Goal: Task Accomplishment & Management: Manage account settings

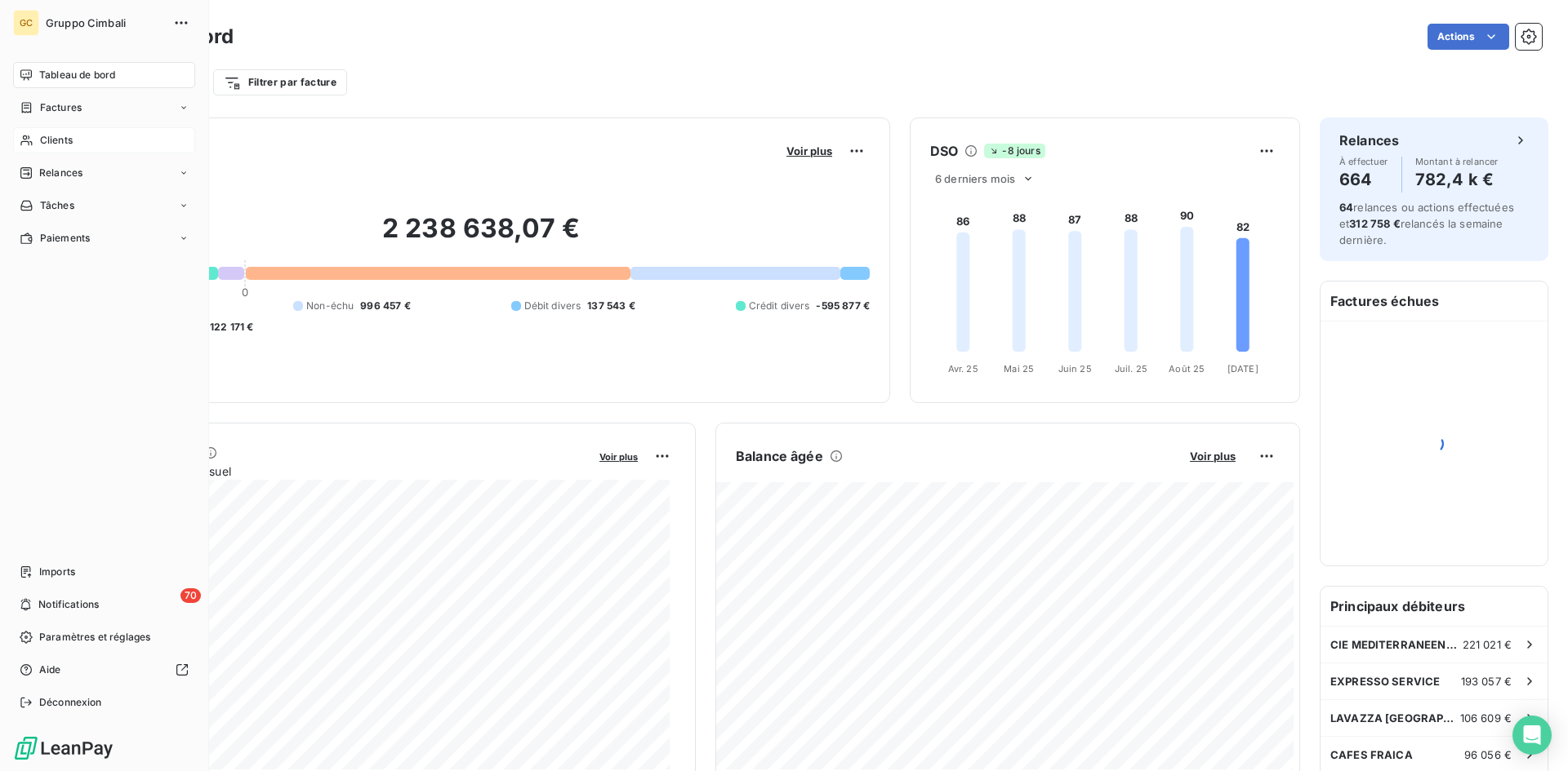
click at [44, 141] on span "Clients" at bounding box center [56, 141] width 33 height 15
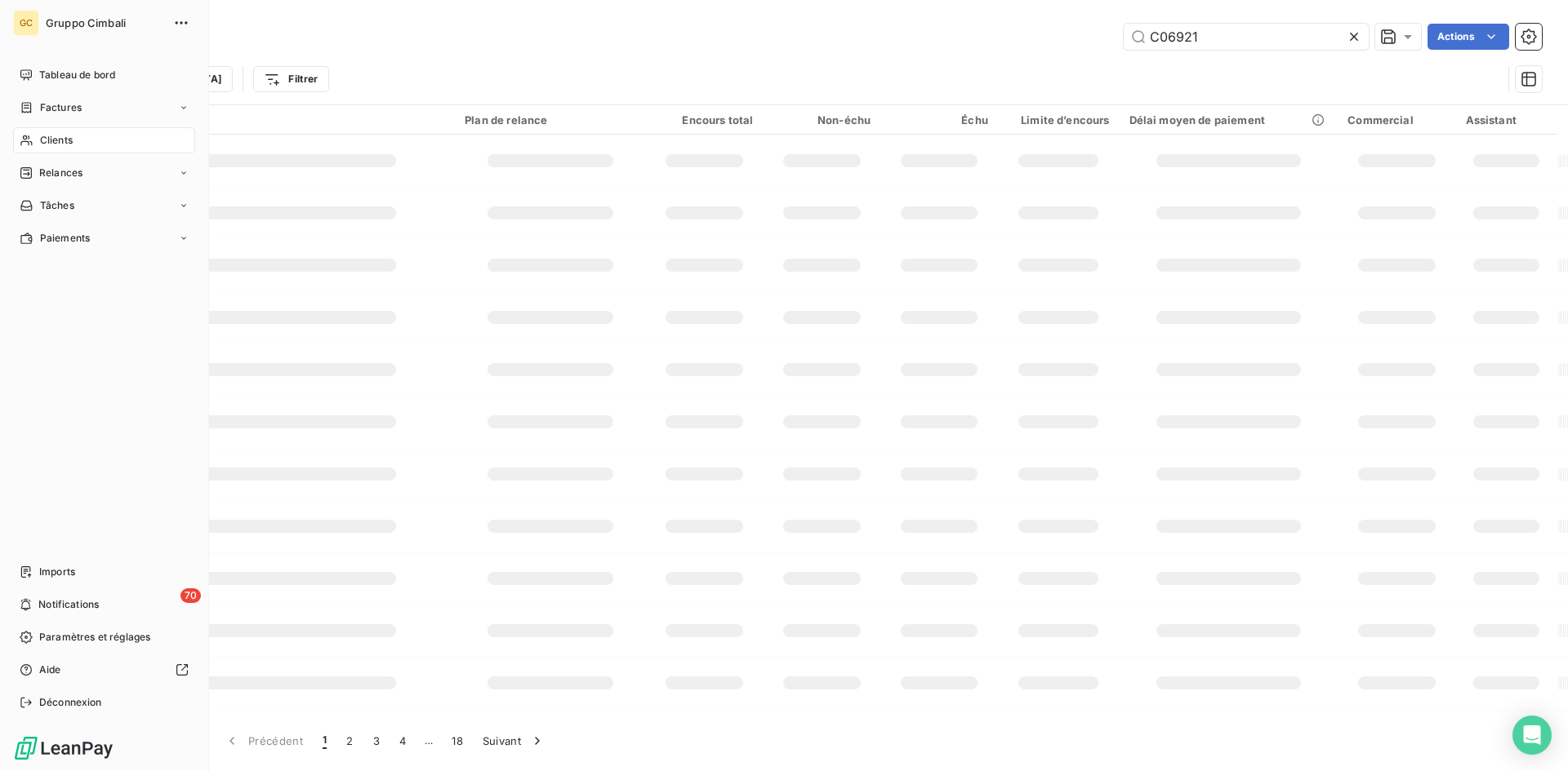
type input "C06921"
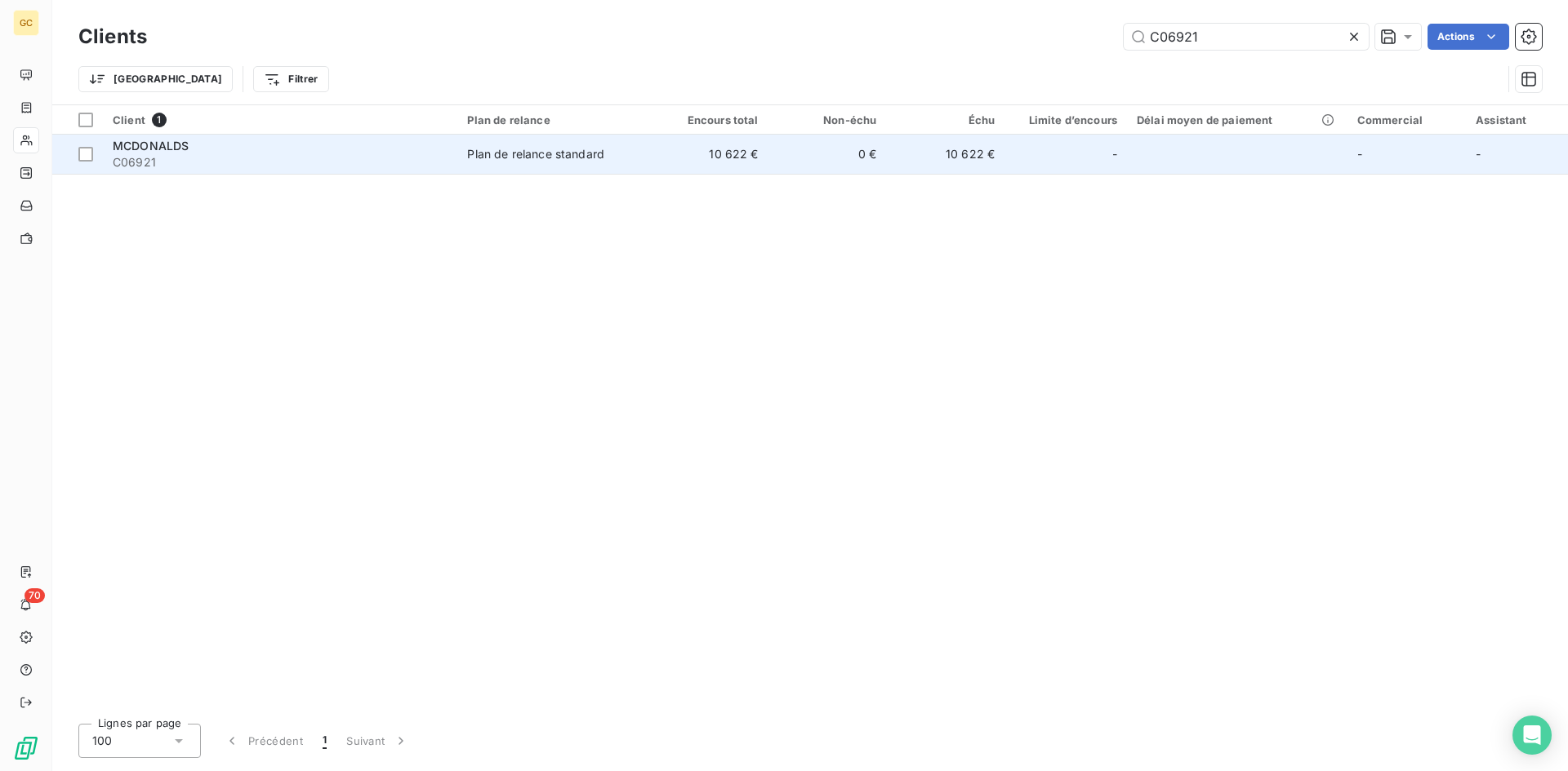
click at [141, 150] on span "MCDONALDS" at bounding box center [150, 146] width 76 height 14
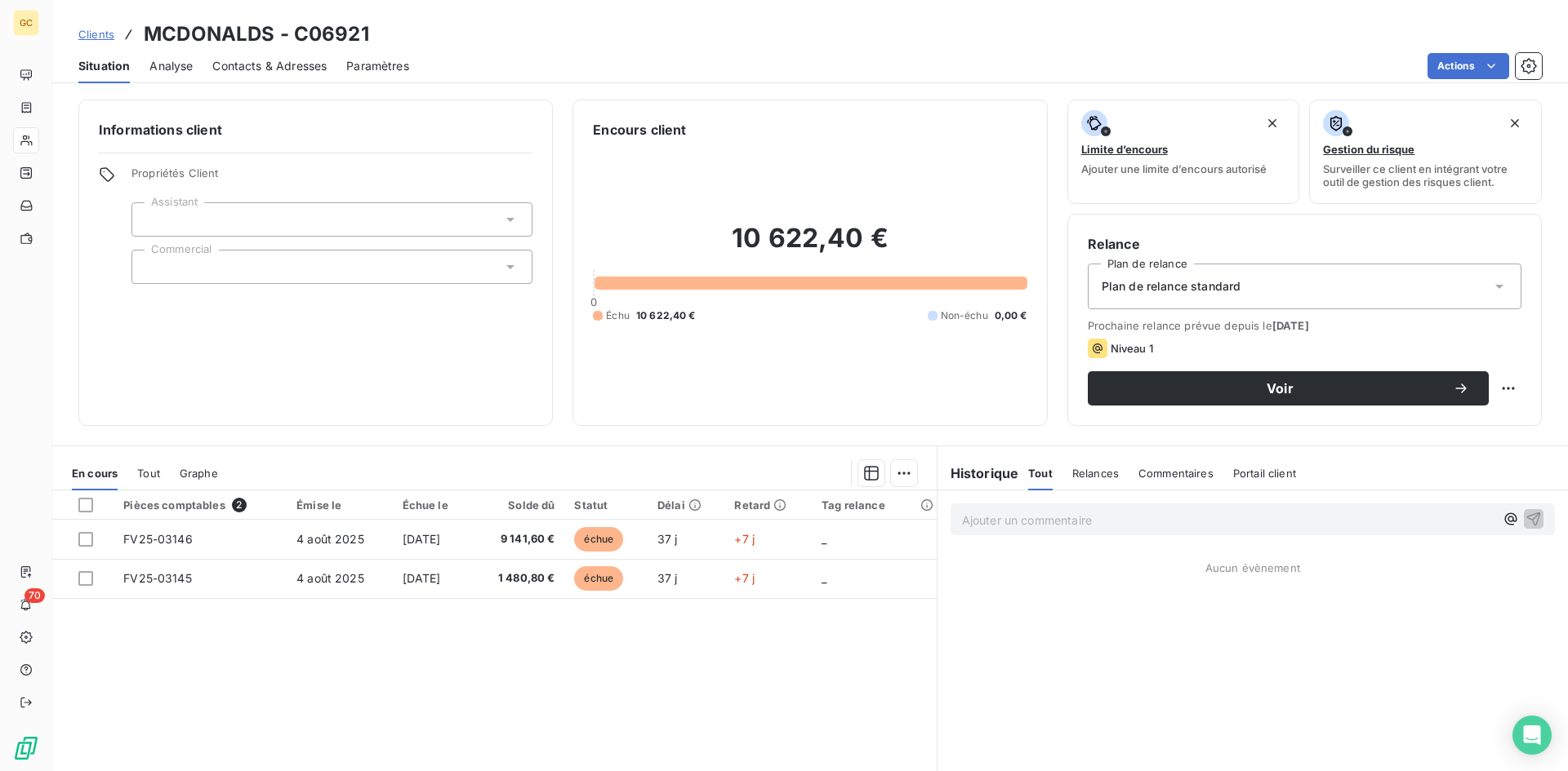
click at [226, 70] on span "Contacts & Adresses" at bounding box center [270, 66] width 115 height 16
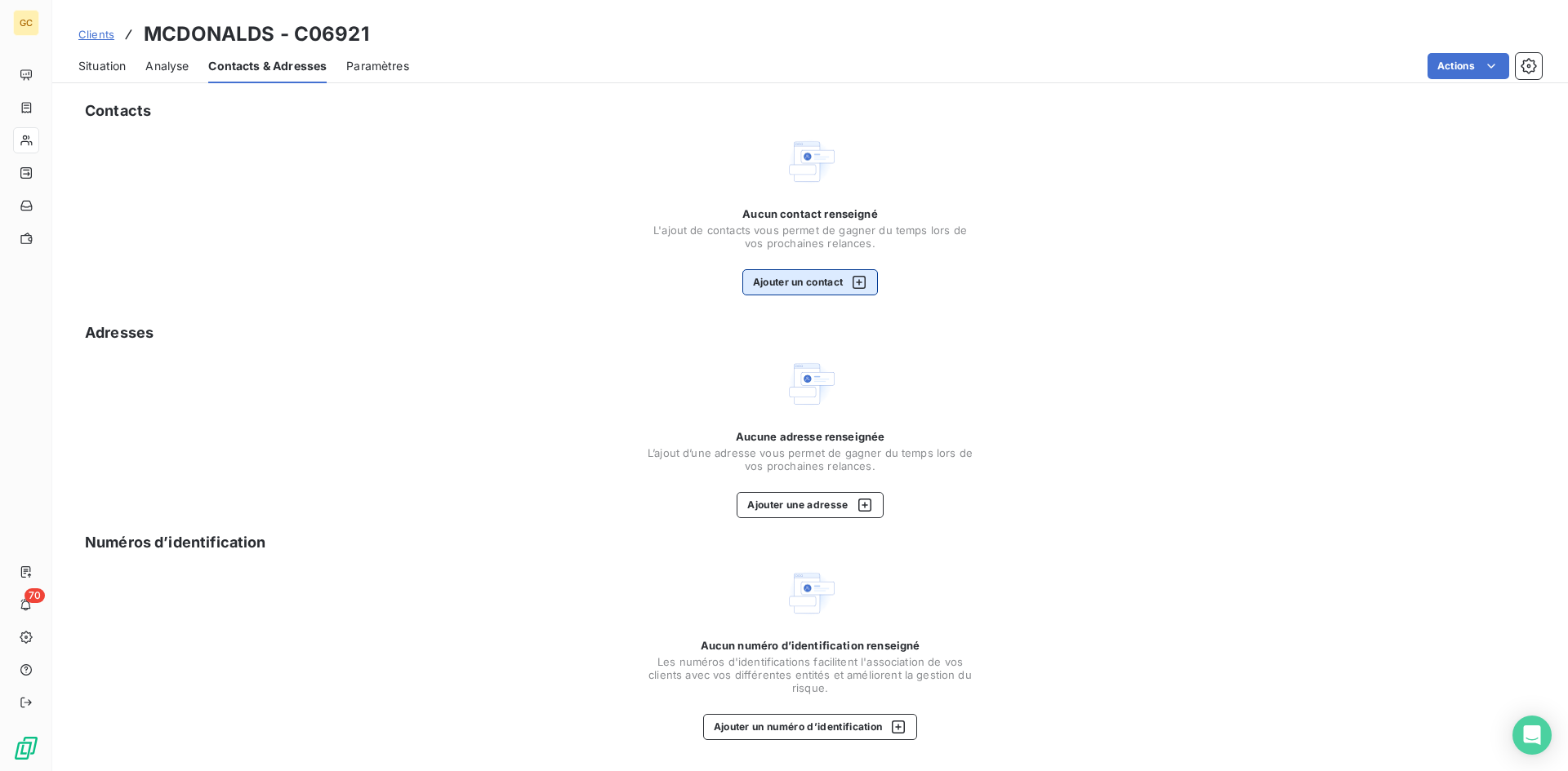
click at [784, 278] on button "Ajouter un contact" at bounding box center [810, 283] width 136 height 26
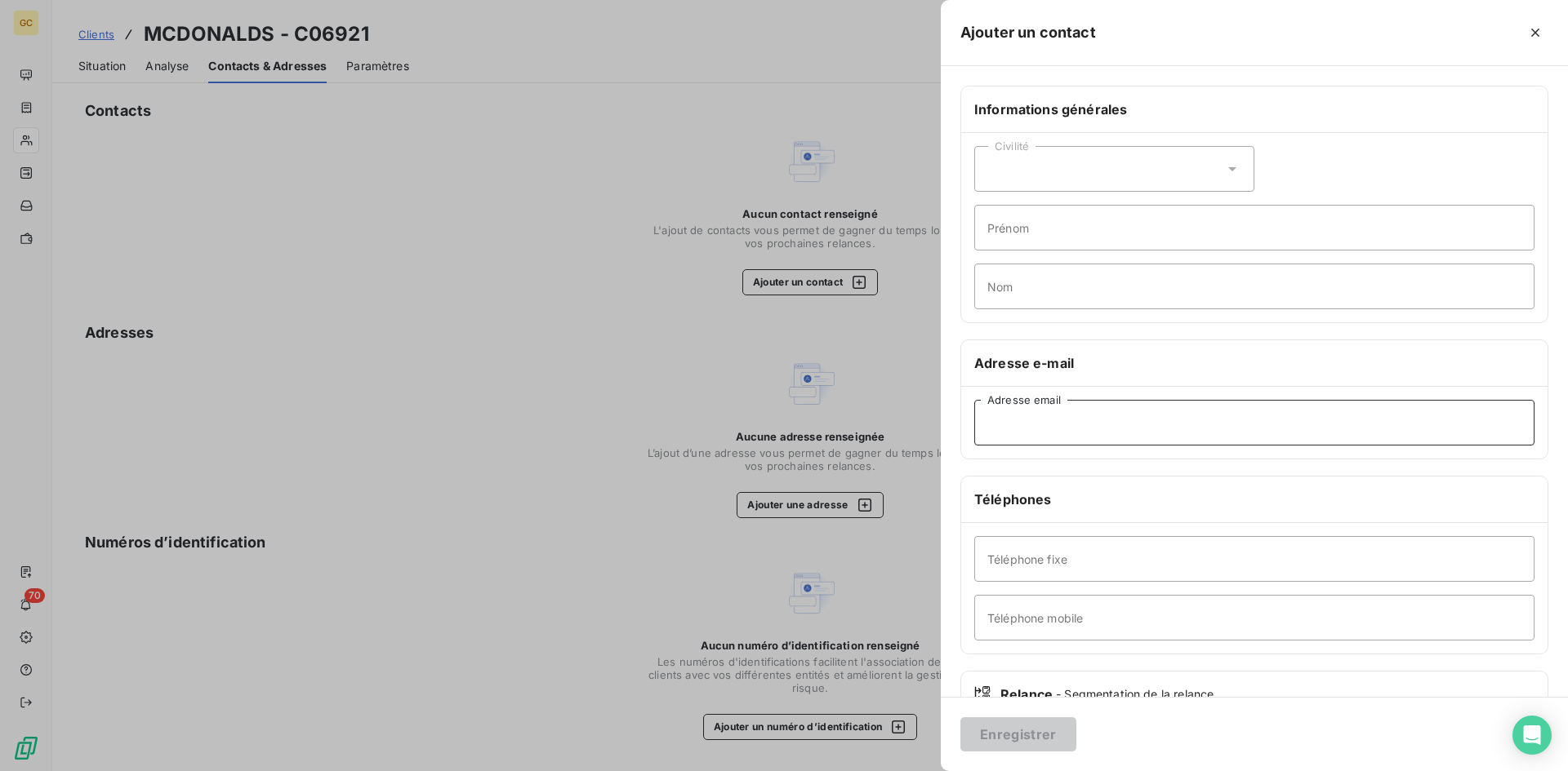
click at [1037, 419] on input "Adresse email" at bounding box center [1254, 423] width 560 height 46
paste input "bureau.elki@hotmail.com"
type input "bureau.elki@hotmail.com"
click at [1052, 732] on button "Enregistrer" at bounding box center [1017, 734] width 116 height 35
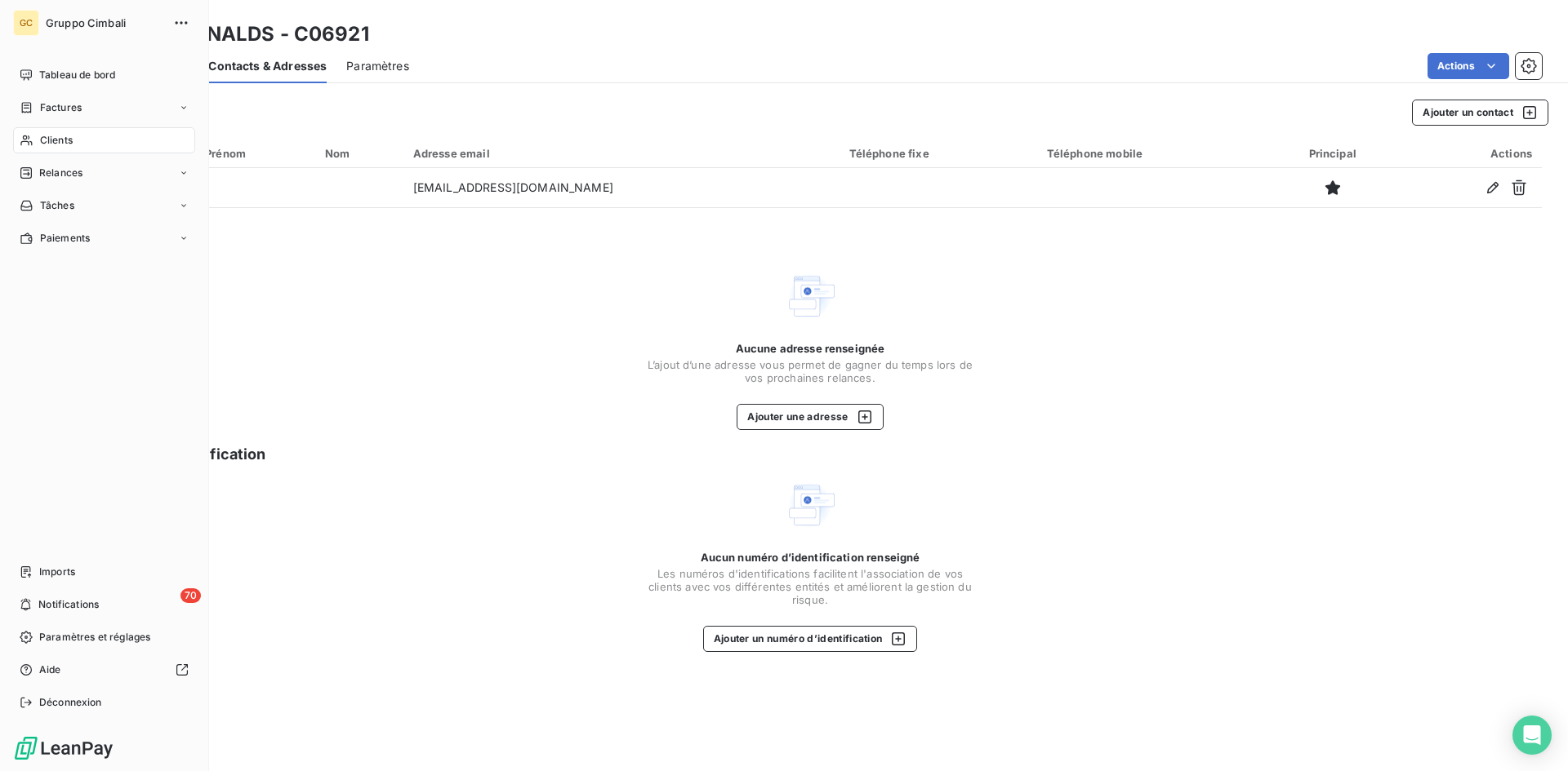
click at [31, 146] on icon at bounding box center [26, 141] width 14 height 13
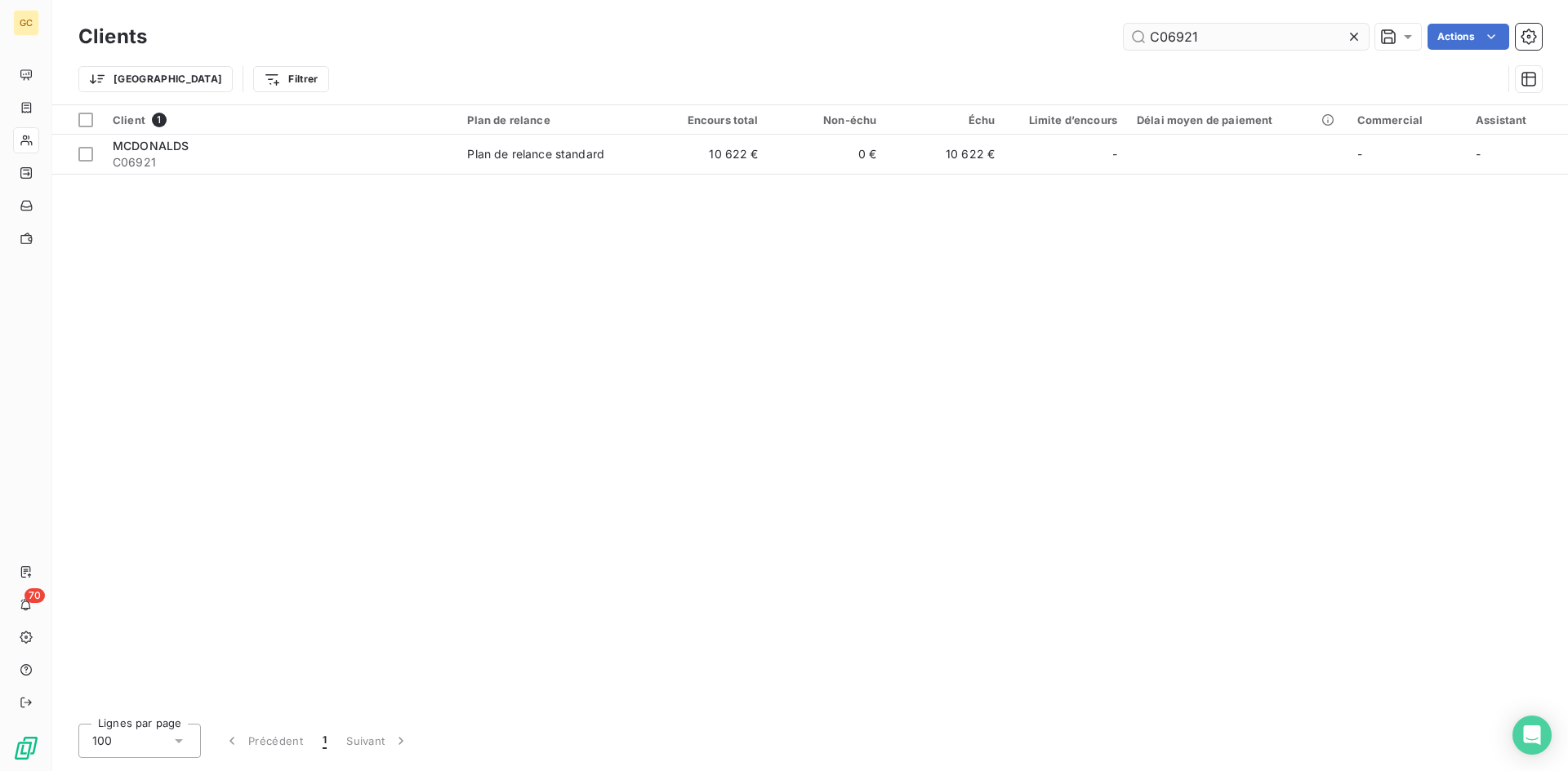
drag, startPoint x: 1202, startPoint y: 38, endPoint x: 1134, endPoint y: 38, distance: 68.0
click at [1134, 38] on input "C06921" at bounding box center [1246, 37] width 245 height 26
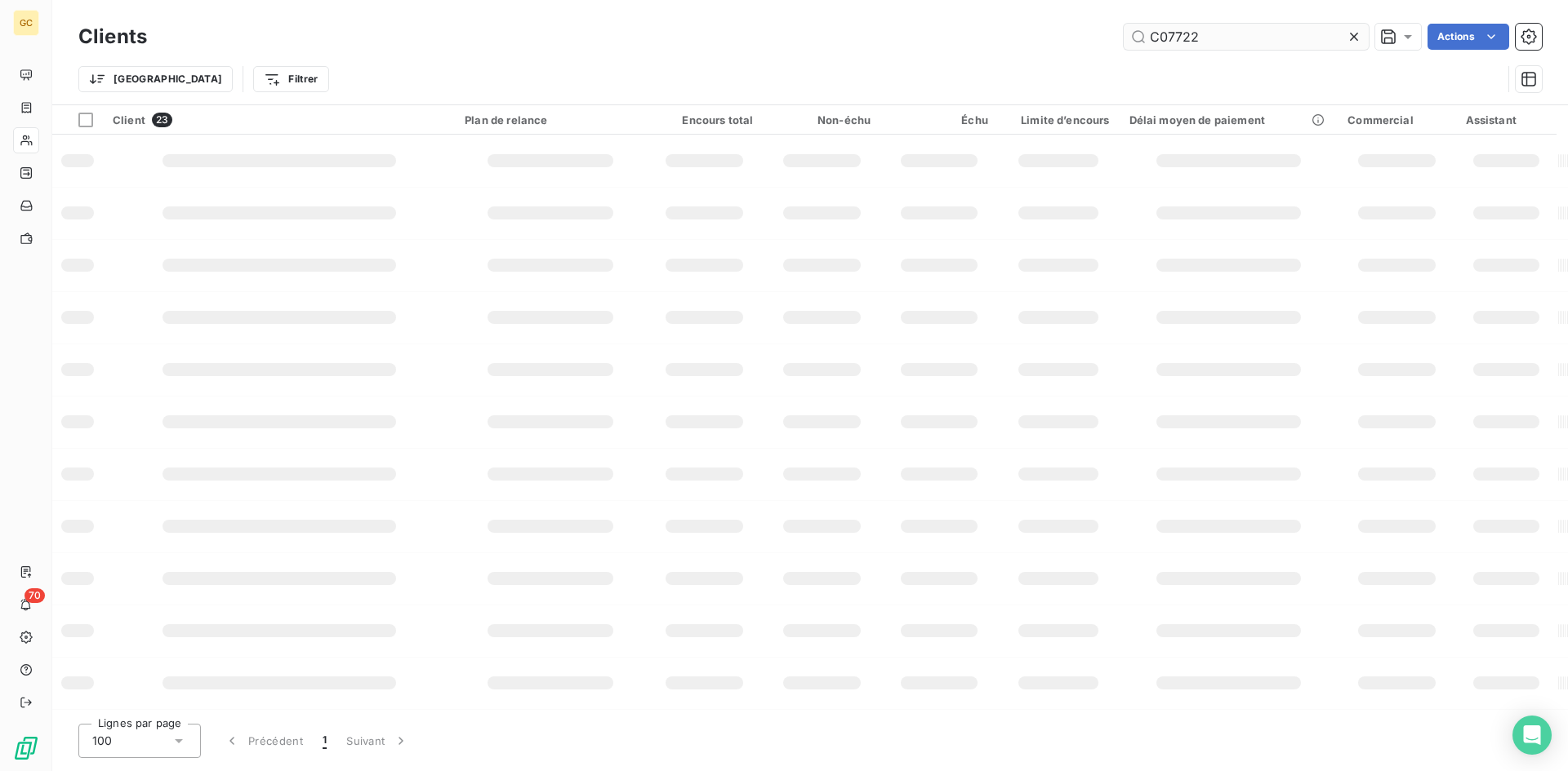
type input "C07722"
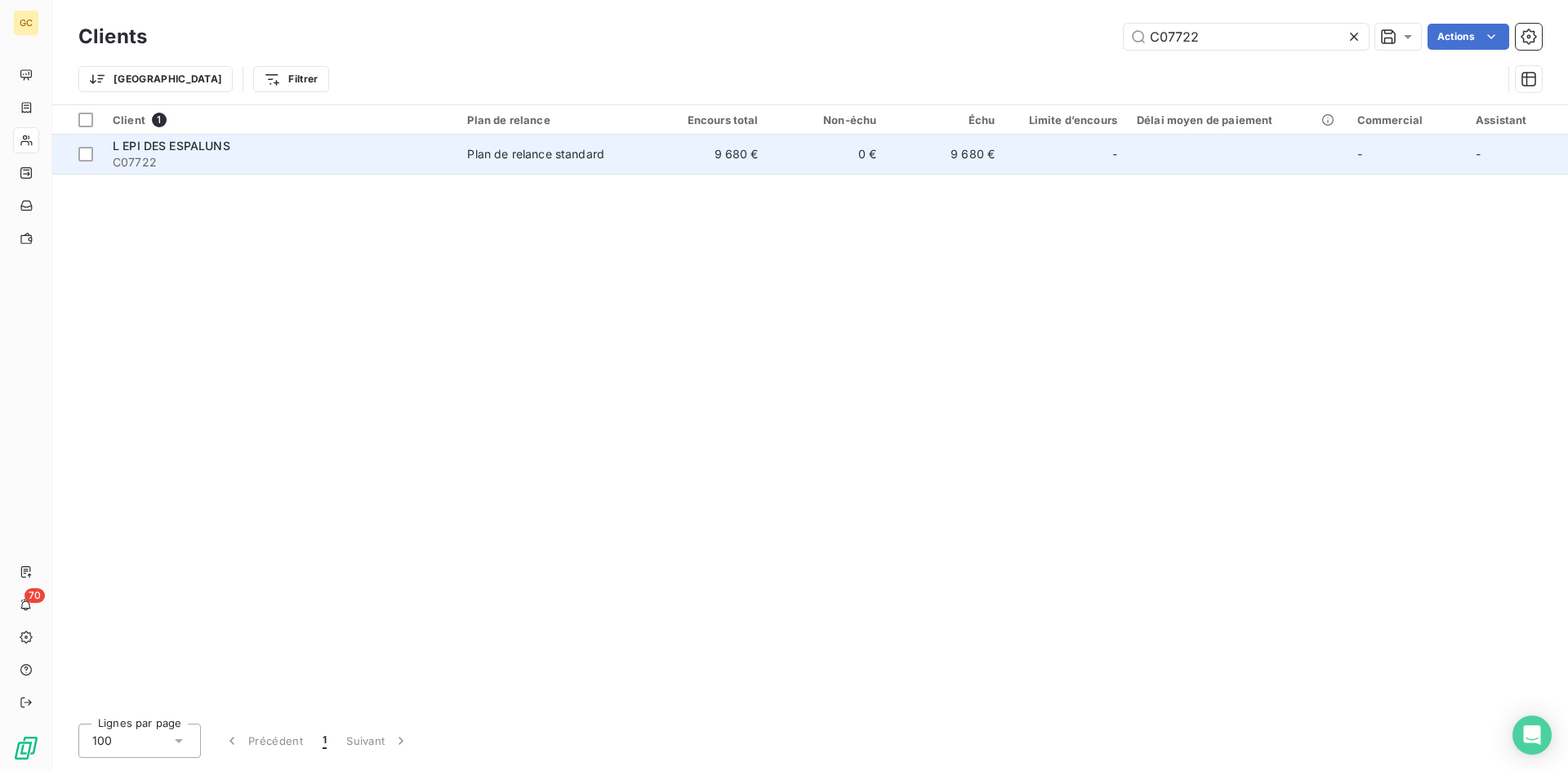
click at [179, 142] on span "L EPI DES ESPALUNS" at bounding box center [171, 146] width 117 height 14
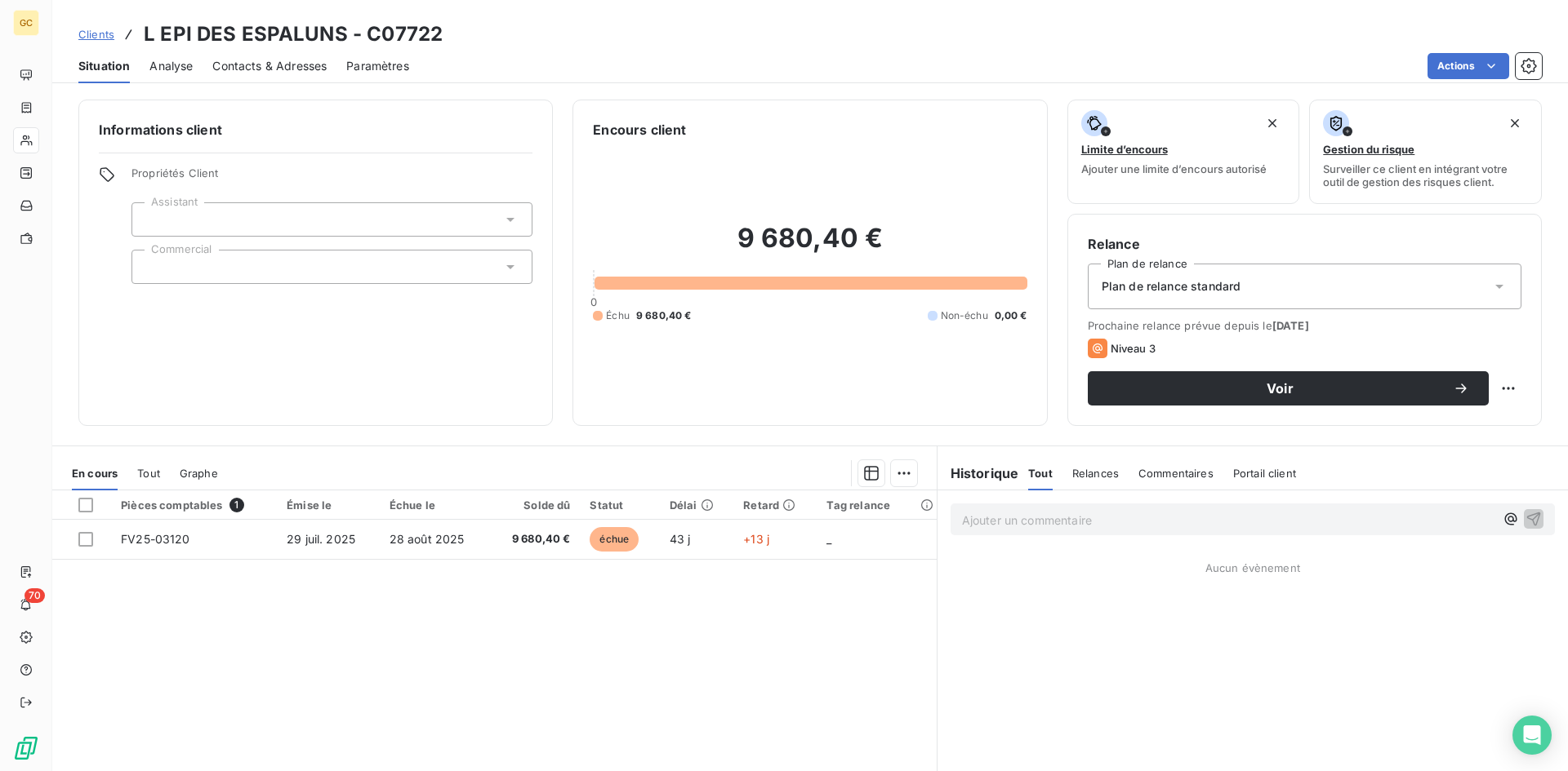
click at [237, 67] on span "Contacts & Adresses" at bounding box center [270, 66] width 115 height 16
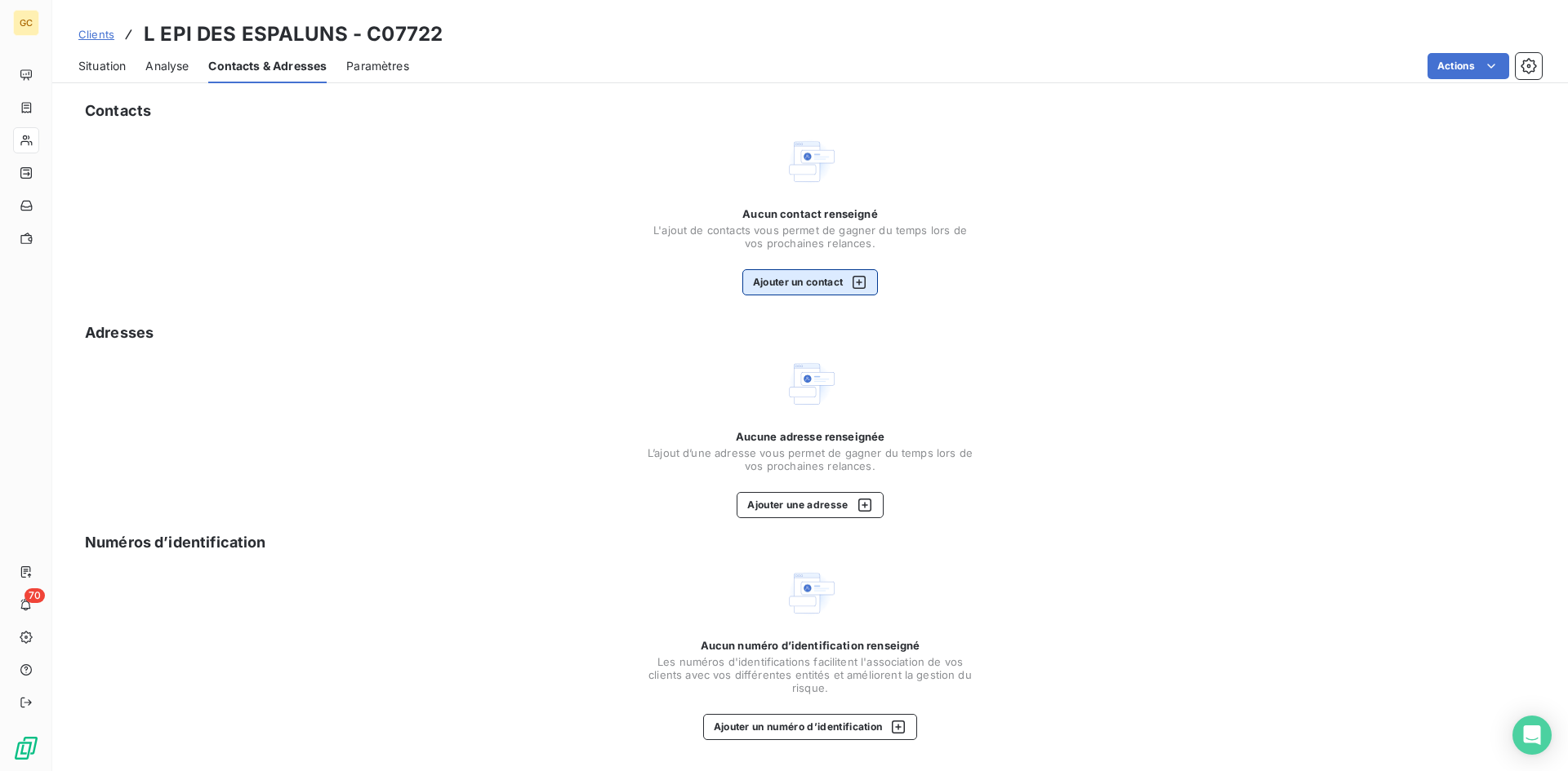
click at [809, 287] on button "Ajouter un contact" at bounding box center [810, 283] width 136 height 26
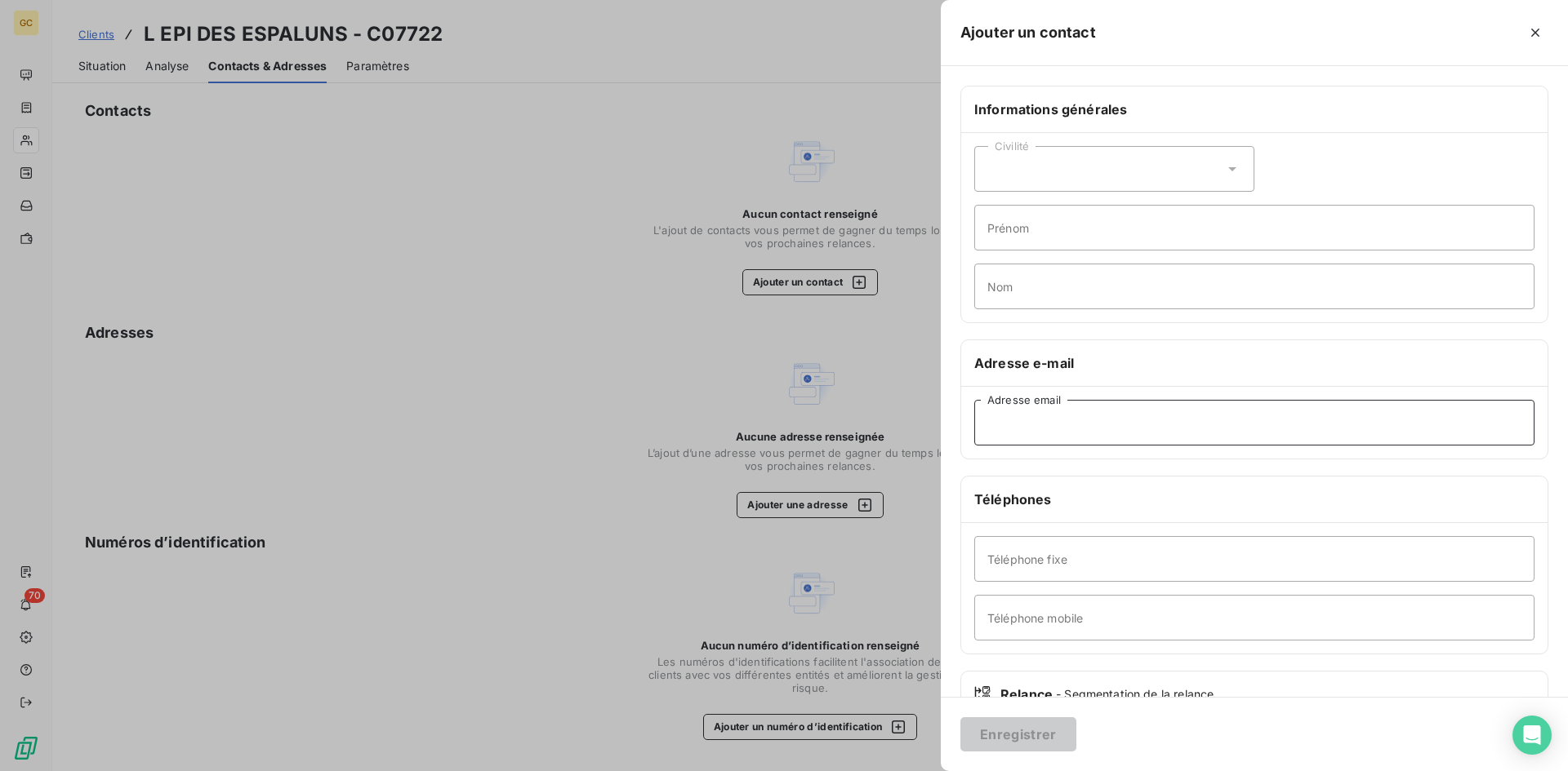
click at [1012, 432] on input "Adresse email" at bounding box center [1254, 423] width 560 height 46
paste input "renucci.cyril@rcapital.fr"
type input "renucci.cyril@rcapital.fr"
click at [1035, 733] on button "Enregistrer" at bounding box center [1017, 734] width 116 height 35
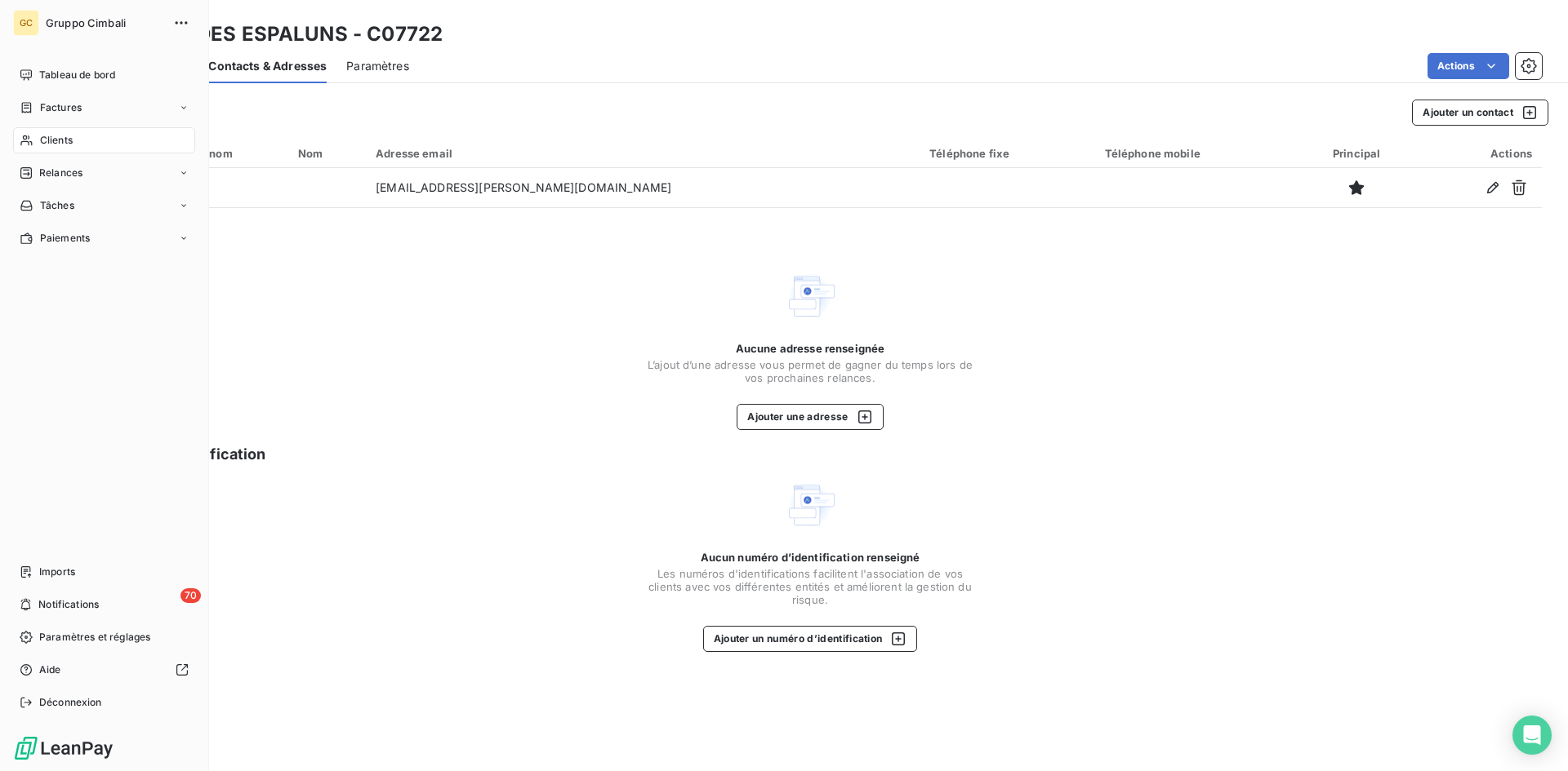
click at [47, 139] on span "Clients" at bounding box center [56, 141] width 33 height 15
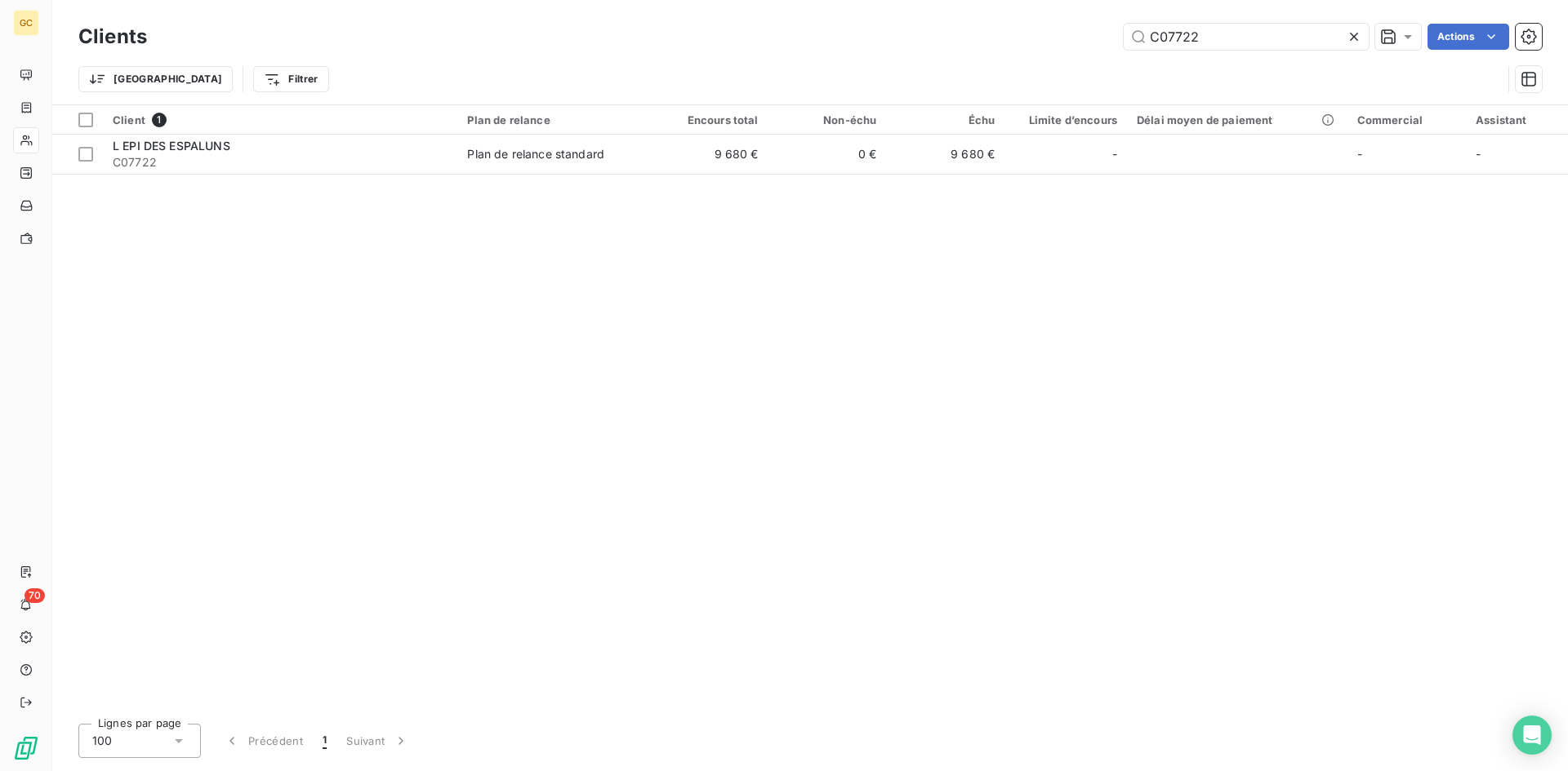
drag, startPoint x: 1234, startPoint y: 45, endPoint x: 987, endPoint y: 39, distance: 247.1
click at [987, 39] on div "C07722 Actions" at bounding box center [854, 37] width 1375 height 26
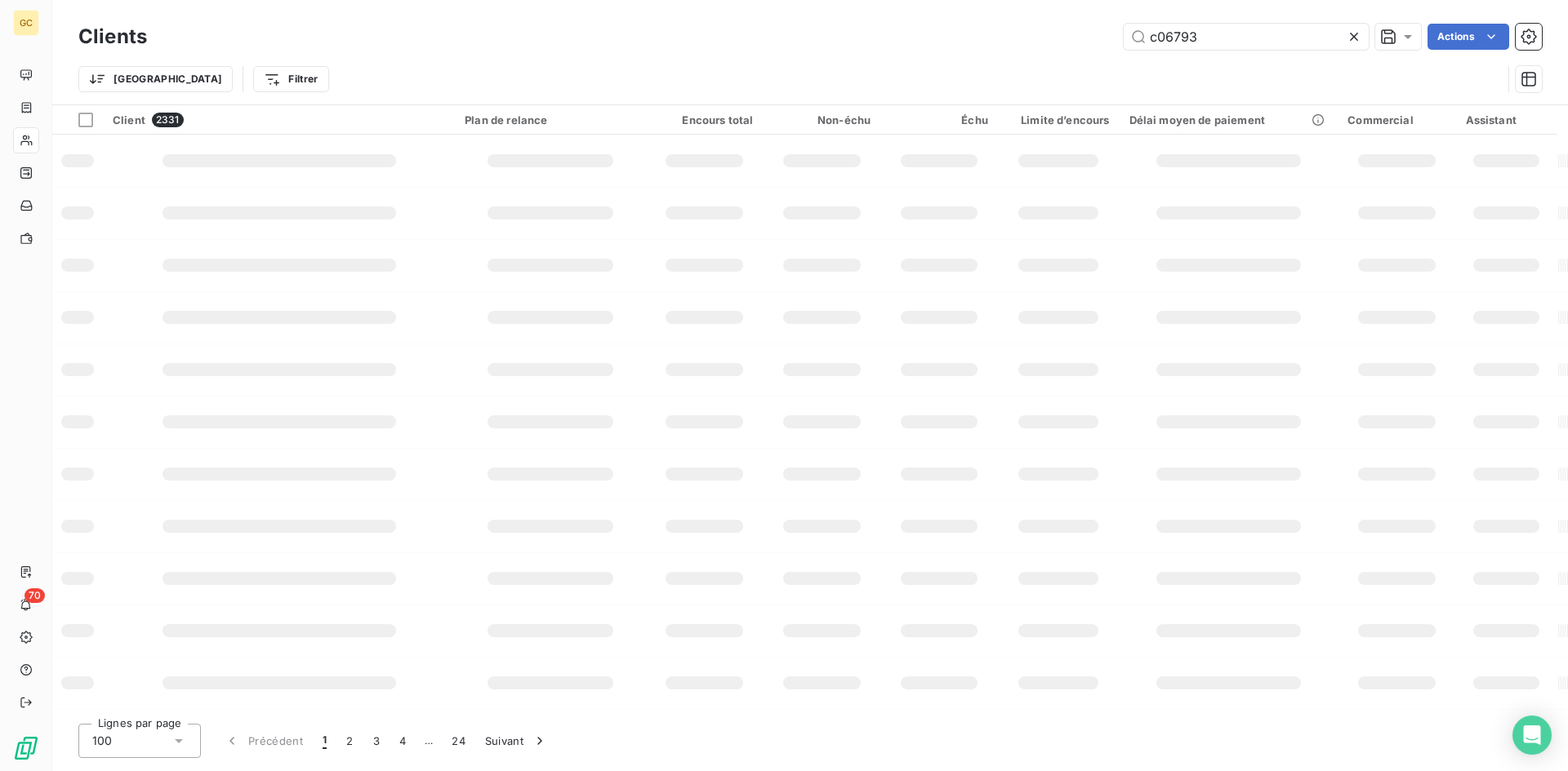
type input "c06793"
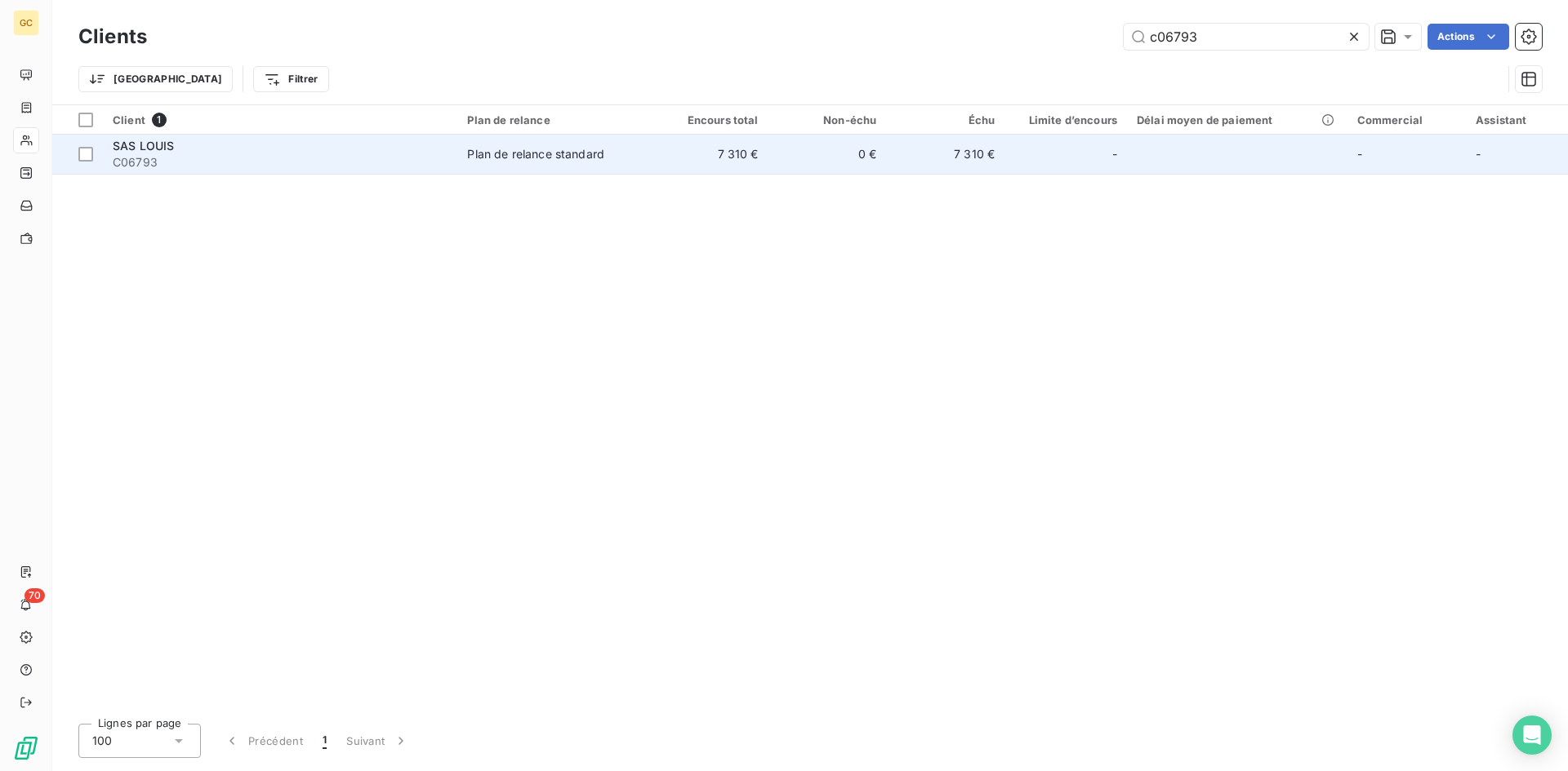
click at [165, 141] on span "SAS LOUIS" at bounding box center [143, 146] width 61 height 14
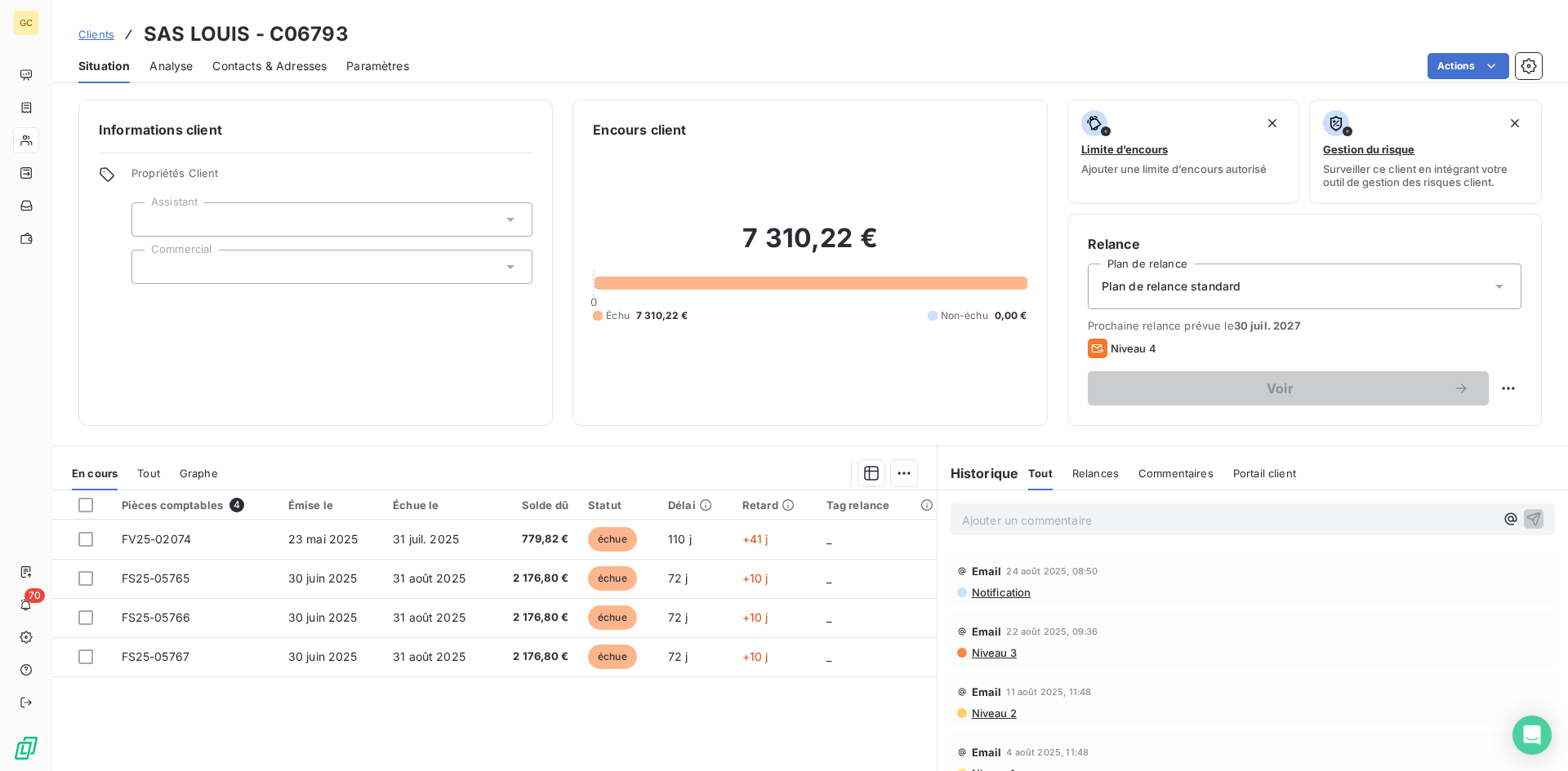
click at [254, 61] on span "Contacts & Adresses" at bounding box center [270, 66] width 115 height 16
